Goal: Navigation & Orientation: Find specific page/section

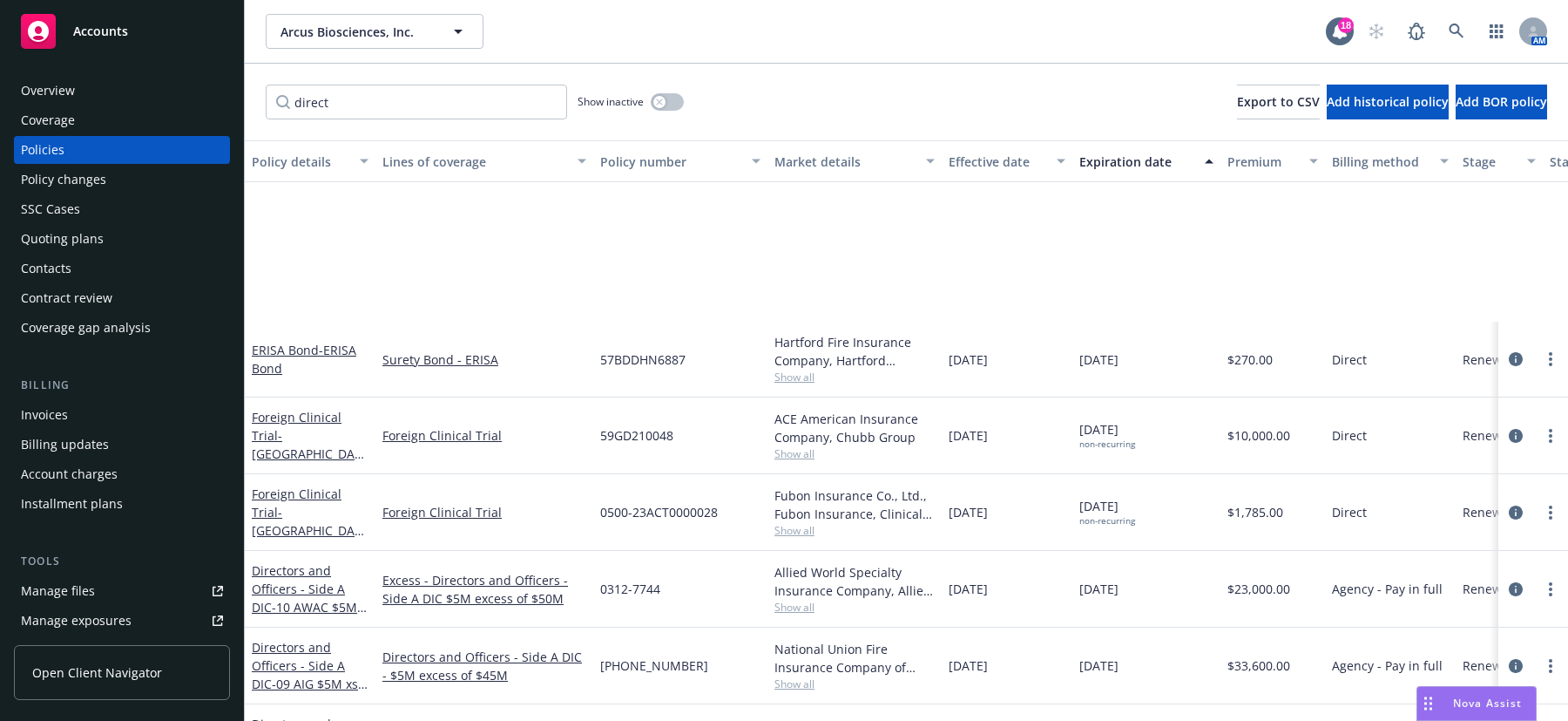
scroll to position [261, 0]
